Goal: Task Accomplishment & Management: Complete application form

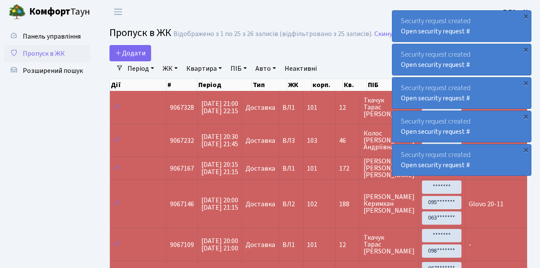
select select "25"
click at [146, 56] on link "Додати" at bounding box center [130, 53] width 42 height 16
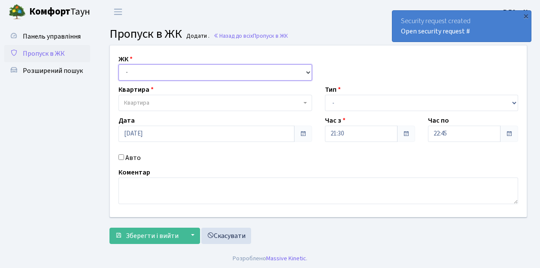
click at [306, 71] on select "- ВЛ1, Ужгородський пров., 4/1 ВЛ2, пр.Голосіївський, 76 ВЛ3, пр.Голосіївський,…" at bounding box center [215, 72] width 194 height 16
select select "317"
click at [118, 64] on select "- ВЛ1, Ужгородський пров., 4/1 ВЛ2, пр.Голосіївський, 76 ВЛ3, пр.Голосіївський,…" at bounding box center [215, 72] width 194 height 16
select select
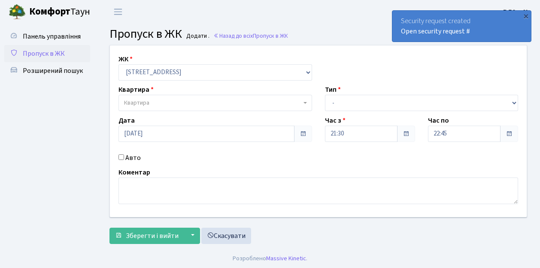
click at [304, 101] on span "Квартира" at bounding box center [215, 103] width 194 height 16
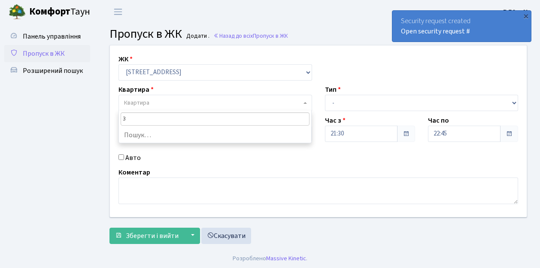
type input "31"
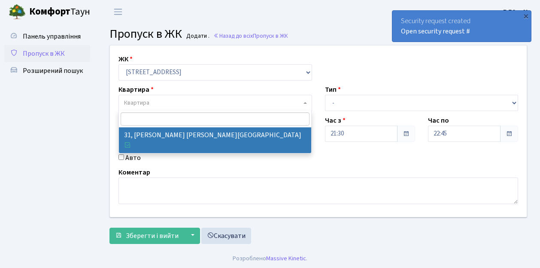
select select "38032"
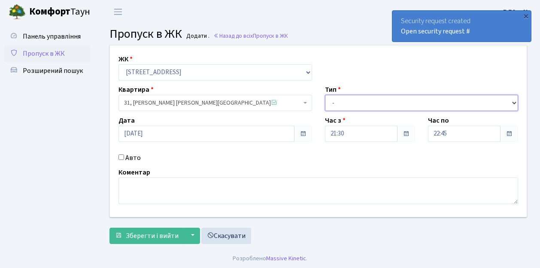
drag, startPoint x: 513, startPoint y: 102, endPoint x: 507, endPoint y: 100, distance: 6.2
click at [513, 102] on select "- Доставка Таксі Гості Сервіс" at bounding box center [422, 103] width 194 height 16
select select "1"
click at [325, 95] on select "- Доставка Таксі Гості Сервіс" at bounding box center [422, 103] width 194 height 16
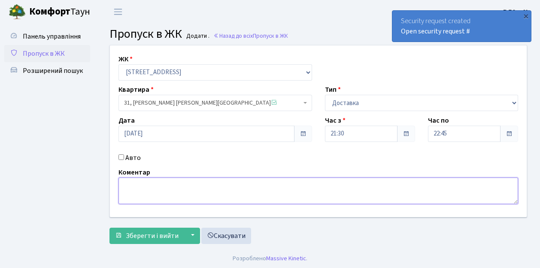
click at [131, 181] on textarea at bounding box center [317, 191] width 399 height 27
type textarea "Glovo 21-39"
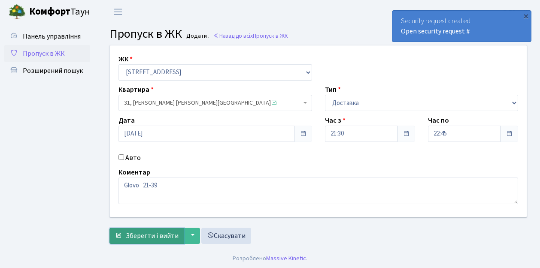
click at [131, 240] on button "Зберегти і вийти" at bounding box center [146, 236] width 75 height 16
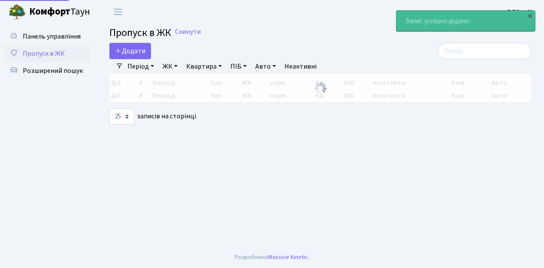
select select "25"
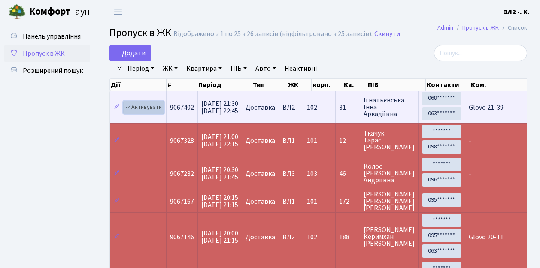
click at [160, 110] on link "Активувати" at bounding box center [143, 107] width 41 height 13
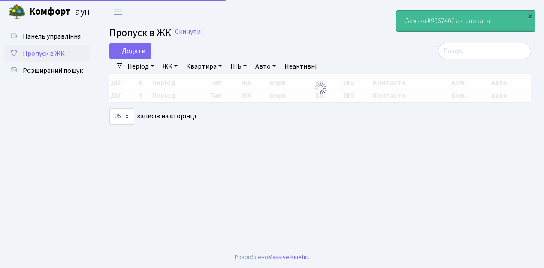
select select "25"
